Goal: Task Accomplishment & Management: Manage account settings

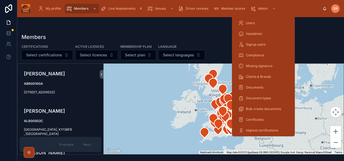
click at [255, 24] on div "Users" at bounding box center [263, 23] width 50 height 9
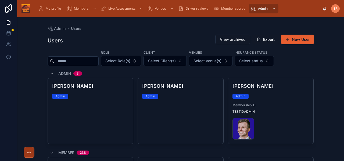
click at [68, 61] on input "text" at bounding box center [76, 61] width 44 height 8
type input "**********"
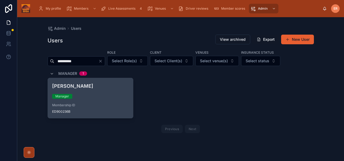
click at [114, 98] on div "Manager" at bounding box center [90, 96] width 77 height 5
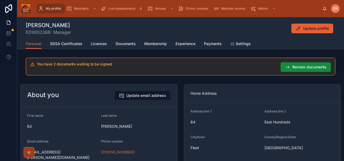
click at [66, 46] on span "SDSA Certificates" at bounding box center [66, 43] width 32 height 5
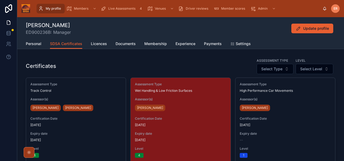
click at [136, 33] on div "[PERSON_NAME] ED900236B: Manager Update profile" at bounding box center [180, 28] width 309 height 14
click at [77, 8] on span "Members" at bounding box center [81, 8] width 14 height 4
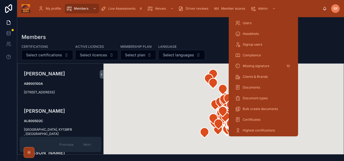
click at [248, 24] on span "Users" at bounding box center [246, 23] width 9 height 4
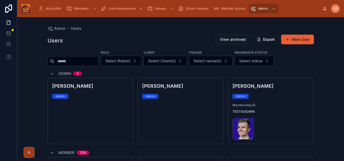
click at [69, 62] on input "text" at bounding box center [76, 61] width 44 height 8
type input "**********"
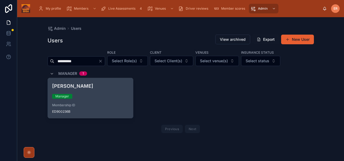
click at [111, 97] on div "Manager" at bounding box center [90, 96] width 77 height 5
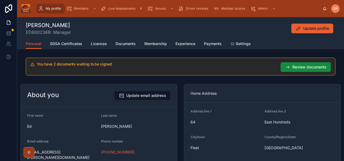
click at [152, 43] on span "Membership" at bounding box center [155, 43] width 23 height 5
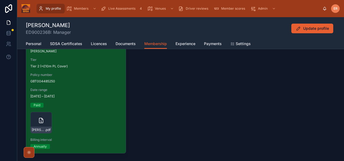
scroll to position [51, 0]
click at [35, 121] on div "[PERSON_NAME]-(GBT004485250)- .pdf" at bounding box center [40, 122] width 21 height 21
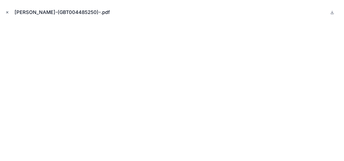
click at [8, 12] on icon "Close modal" at bounding box center [7, 12] width 4 height 4
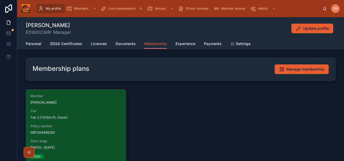
click at [52, 9] on span "My profile" at bounding box center [53, 8] width 15 height 4
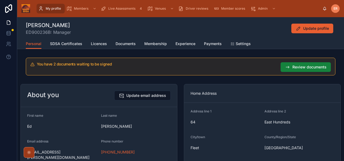
click at [291, 66] on button "Review documents" at bounding box center [305, 67] width 50 height 10
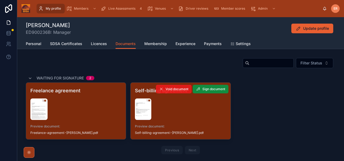
click at [161, 89] on icon at bounding box center [161, 89] width 4 height 4
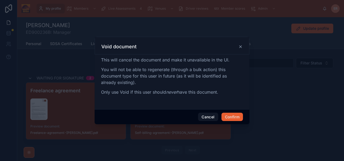
click at [228, 116] on button "Confirm" at bounding box center [231, 117] width 21 height 9
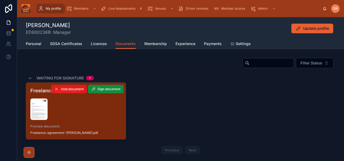
click at [66, 90] on span "Void document" at bounding box center [72, 89] width 23 height 4
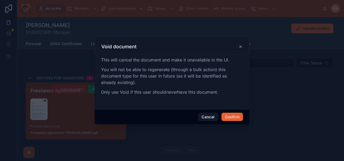
click at [232, 118] on button "Confirm" at bounding box center [231, 117] width 21 height 9
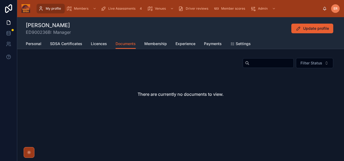
click at [290, 55] on div "[PERSON_NAME] ED900236B: Manager Update profile Documents Personal SDSA Certifi…" at bounding box center [180, 84] width 326 height 134
click at [100, 27] on div "[PERSON_NAME] ED900236B: Manager Update profile" at bounding box center [180, 28] width 309 height 14
click at [89, 27] on div "[PERSON_NAME] ED900236B: Manager Update profile" at bounding box center [180, 28] width 309 height 14
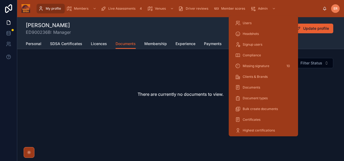
click at [244, 25] on div "Users" at bounding box center [263, 23] width 56 height 9
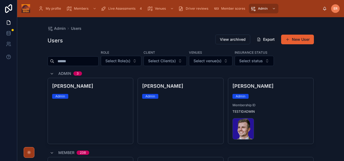
click at [63, 62] on input "text" at bounding box center [76, 61] width 44 height 8
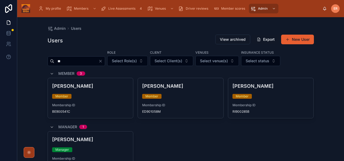
type input "**"
click at [129, 8] on span "Live Assessments" at bounding box center [121, 8] width 27 height 4
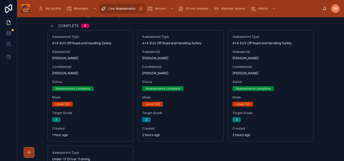
scroll to position [4, 0]
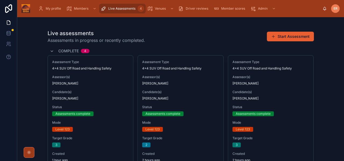
click at [159, 32] on div "Live assessments Assessments in progress or recently completed. Start Assessment" at bounding box center [181, 37] width 266 height 14
click at [185, 33] on div "Live assessments Assessments in progress or recently completed. Start Assessment" at bounding box center [181, 37] width 266 height 14
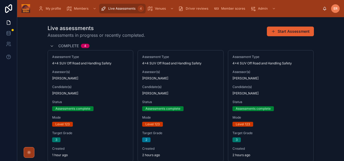
scroll to position [9, 0]
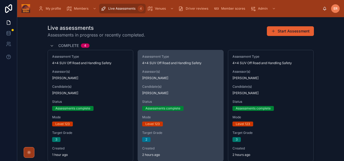
click at [187, 79] on span "[PERSON_NAME]" at bounding box center [180, 78] width 77 height 4
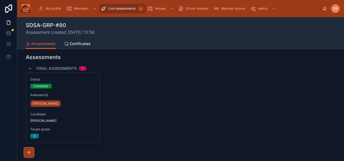
scroll to position [115, 0]
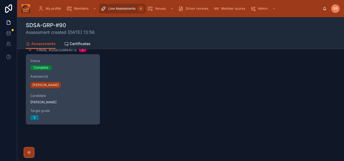
click at [68, 77] on span "Assessor(s)" at bounding box center [62, 76] width 65 height 4
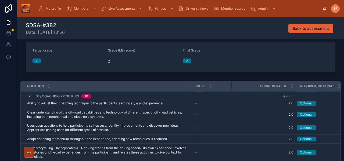
scroll to position [10, 0]
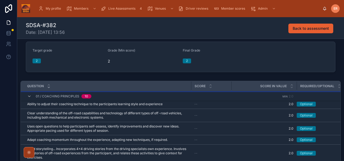
click at [49, 88] on icon at bounding box center [49, 87] width 2 height 1
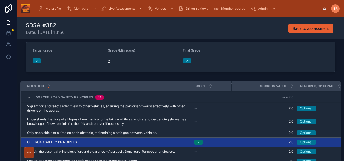
scroll to position [659, 0]
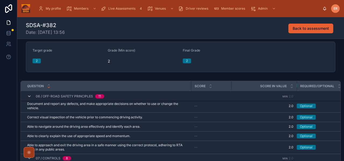
click at [30, 96] on icon at bounding box center [29, 96] width 4 height 4
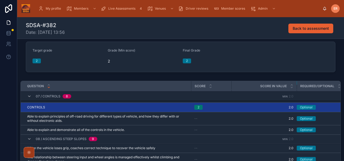
scroll to position [663, 0]
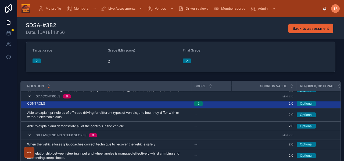
click at [29, 96] on icon at bounding box center [29, 96] width 4 height 4
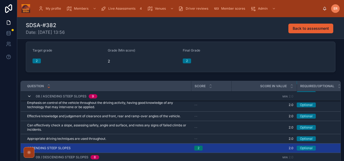
click at [29, 96] on icon at bounding box center [29, 96] width 4 height 4
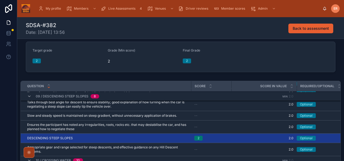
click at [29, 96] on icon at bounding box center [29, 96] width 4 height 4
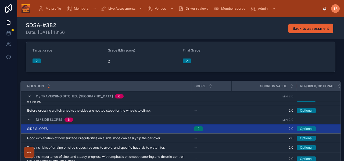
scroll to position [807, 0]
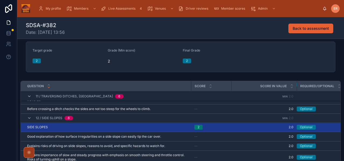
click at [118, 6] on div "Live Assessments 4" at bounding box center [122, 8] width 43 height 9
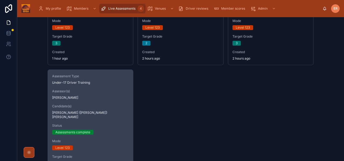
click at [102, 106] on span "Candidate(s)" at bounding box center [90, 106] width 77 height 4
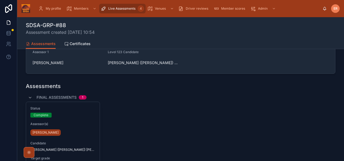
scroll to position [78, 0]
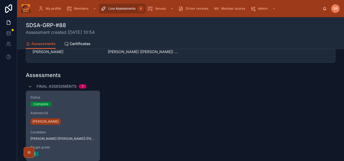
click at [91, 123] on div "[PERSON_NAME]" at bounding box center [62, 121] width 65 height 9
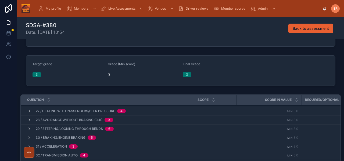
scroll to position [201, 0]
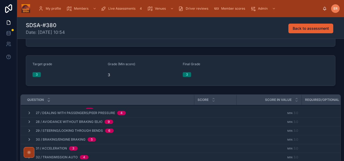
click at [49, 101] on icon at bounding box center [49, 101] width 2 height 1
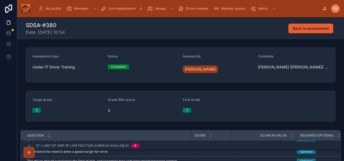
scroll to position [686, 0]
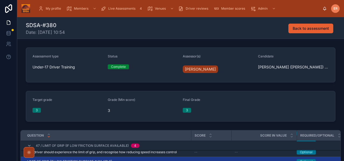
click at [117, 9] on span "Live Assessments" at bounding box center [121, 8] width 27 height 4
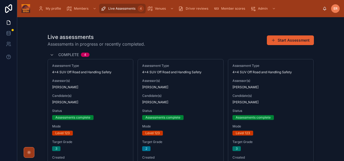
click at [226, 9] on span "Member scores" at bounding box center [233, 8] width 24 height 4
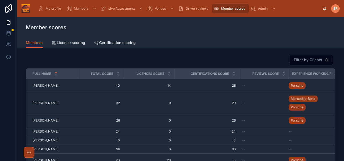
click at [52, 10] on span "My profile" at bounding box center [53, 8] width 15 height 4
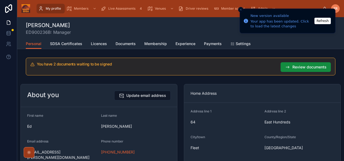
click at [124, 8] on span "Live Assessments" at bounding box center [121, 8] width 27 height 4
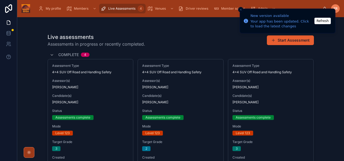
click at [124, 8] on span "Live Assessments" at bounding box center [121, 8] width 27 height 4
click at [316, 21] on button "Refresh" at bounding box center [322, 21] width 16 height 6
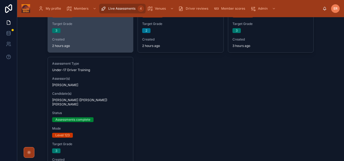
click at [108, 95] on span "Candidate(s)" at bounding box center [90, 94] width 77 height 4
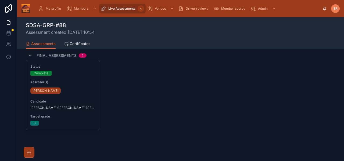
scroll to position [108, 0]
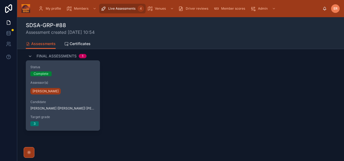
click at [71, 90] on div "[PERSON_NAME]" at bounding box center [62, 91] width 65 height 9
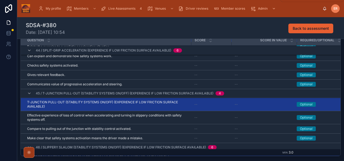
scroll to position [567, 0]
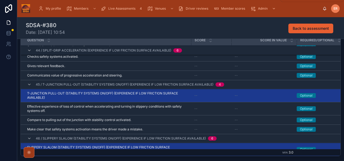
click at [260, 8] on span "Admin" at bounding box center [263, 8] width 10 height 4
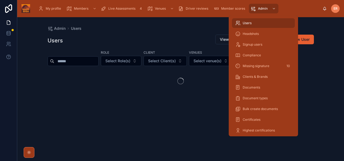
click at [245, 21] on span "Users" at bounding box center [246, 23] width 9 height 4
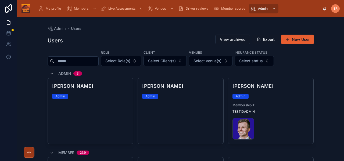
click at [87, 64] on input "text" at bounding box center [76, 61] width 44 height 8
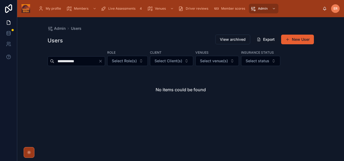
click at [64, 62] on input "**********" at bounding box center [76, 61] width 44 height 8
type input "**********"
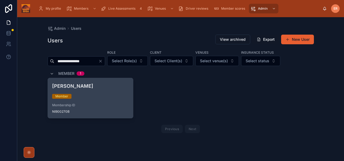
click at [90, 99] on div "Member" at bounding box center [90, 96] width 77 height 5
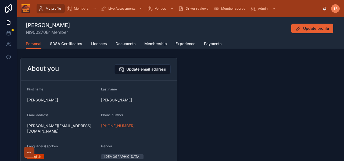
click at [99, 44] on span "Licences" at bounding box center [99, 43] width 16 height 5
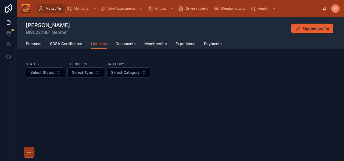
click at [193, 8] on span "Driver reviews" at bounding box center [197, 8] width 23 height 4
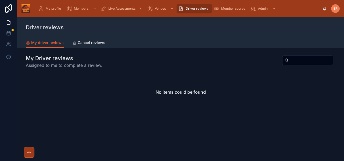
click at [55, 10] on span "My profile" at bounding box center [53, 8] width 15 height 4
